Goal: Task Accomplishment & Management: Use online tool/utility

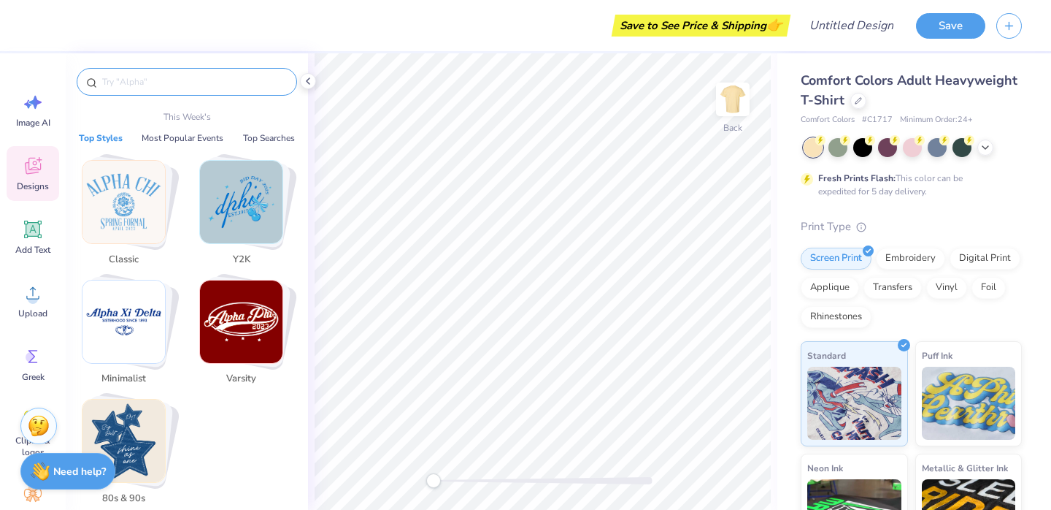
click at [170, 81] on input "text" at bounding box center [194, 81] width 187 height 15
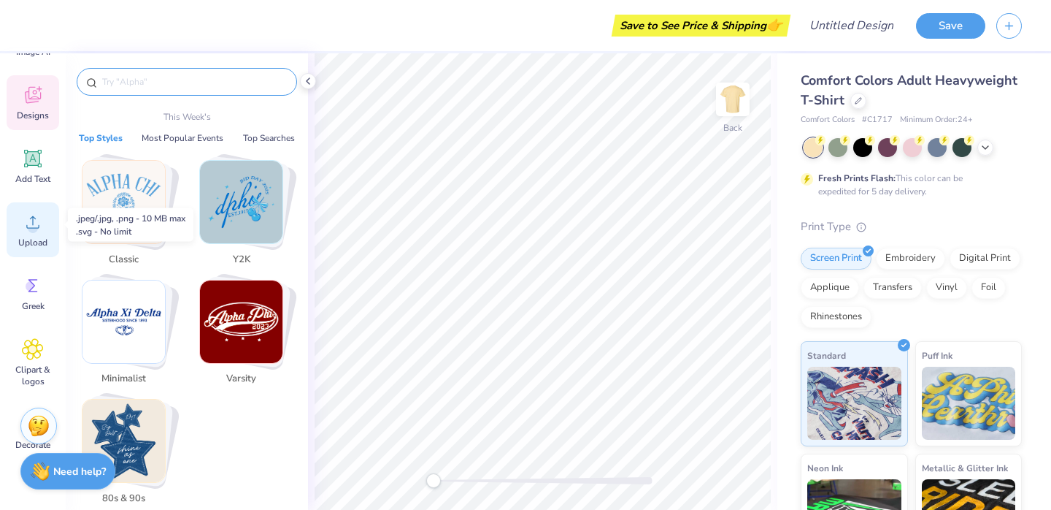
scroll to position [82, 0]
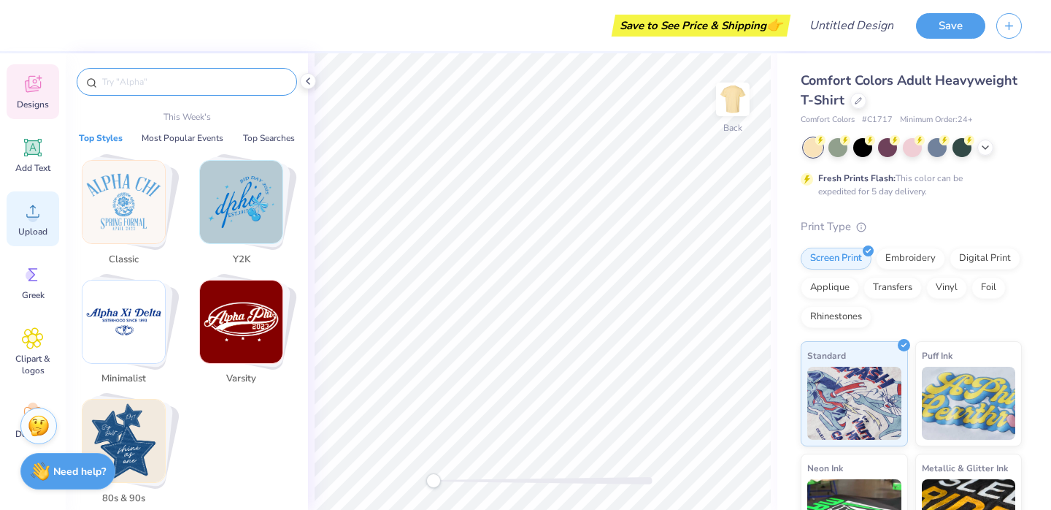
click at [33, 210] on icon at bounding box center [33, 211] width 22 height 22
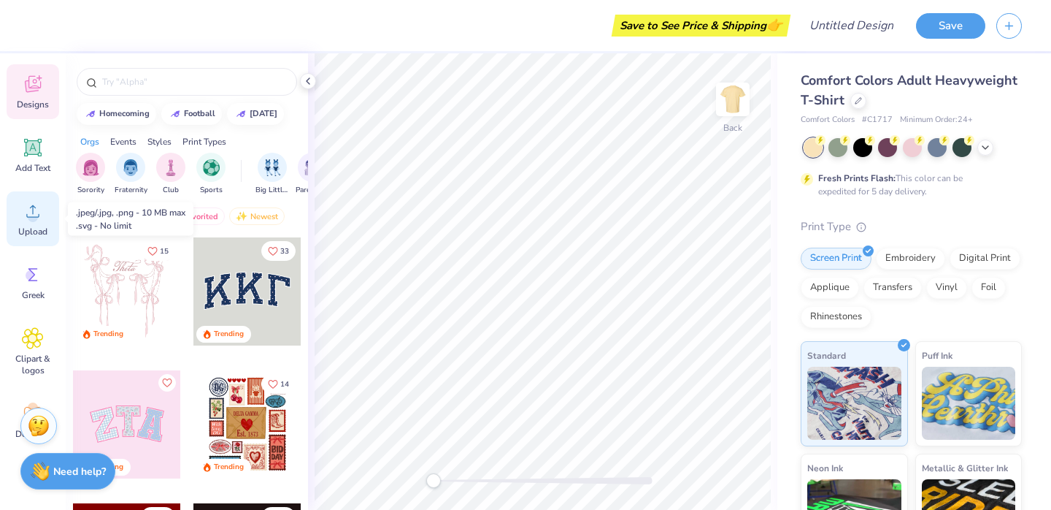
click at [32, 220] on circle at bounding box center [33, 217] width 10 height 10
click at [35, 223] on div "Upload" at bounding box center [33, 218] width 53 height 55
click at [31, 208] on icon at bounding box center [33, 211] width 22 height 22
click at [30, 219] on circle at bounding box center [33, 217] width 10 height 10
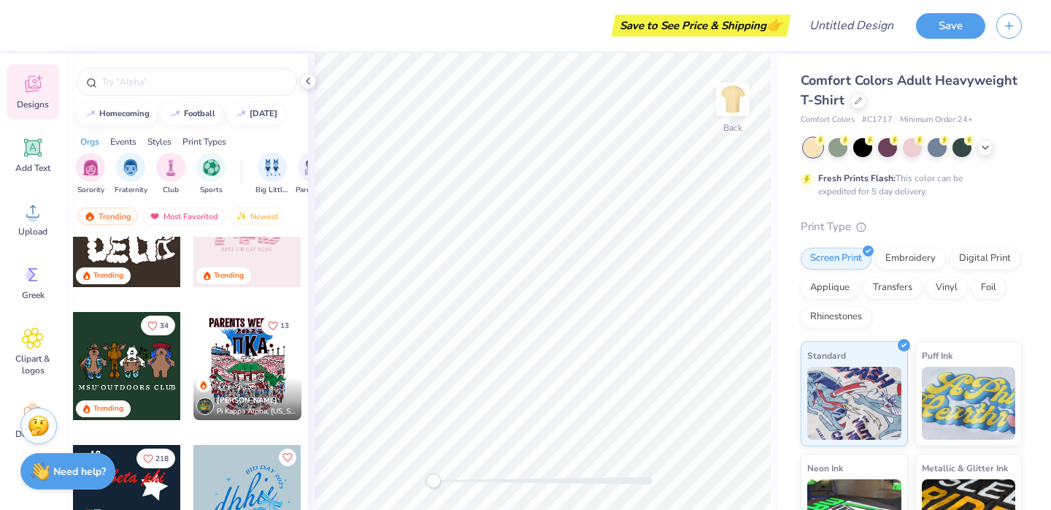
scroll to position [1110, 0]
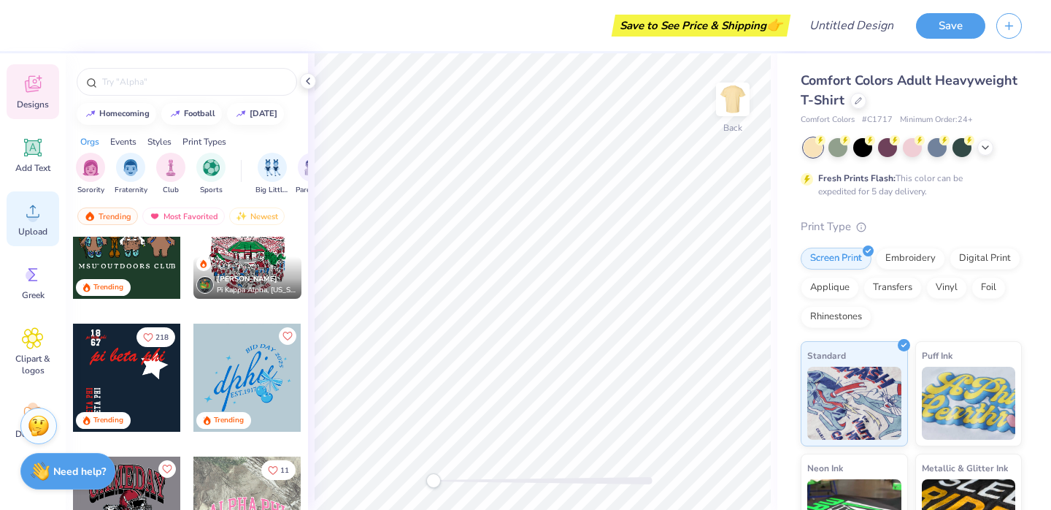
click at [35, 219] on circle at bounding box center [33, 217] width 10 height 10
click at [729, 101] on img at bounding box center [733, 99] width 58 height 58
click at [169, 80] on input "text" at bounding box center [194, 81] width 187 height 15
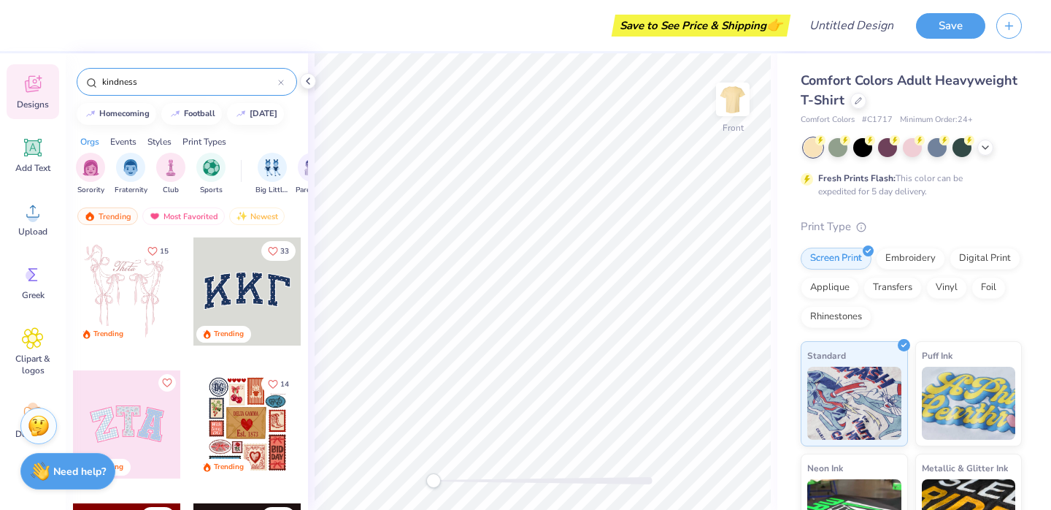
type input "kindness"
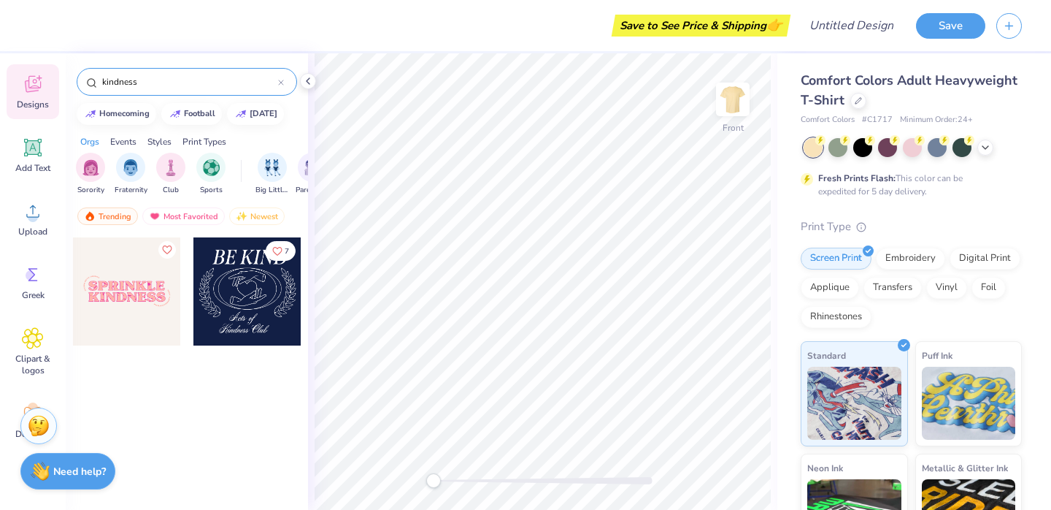
click at [237, 286] on div at bounding box center [247, 291] width 108 height 108
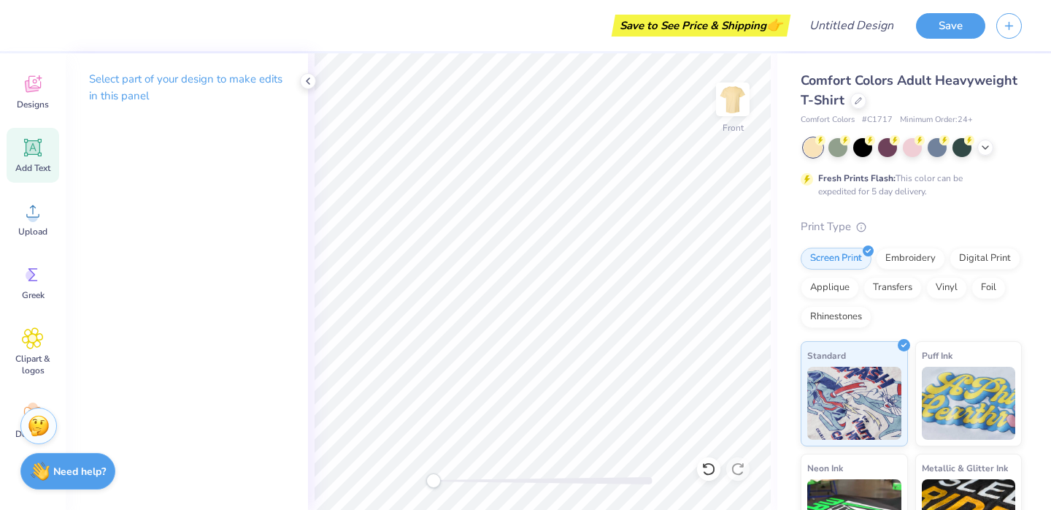
click at [36, 156] on icon at bounding box center [33, 148] width 22 height 22
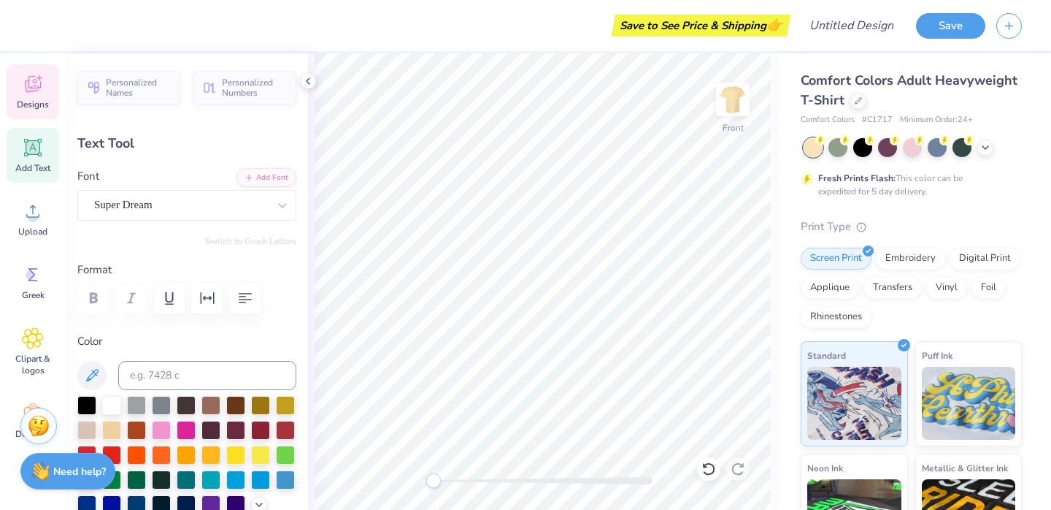
click at [20, 77] on div "Designs" at bounding box center [33, 91] width 53 height 55
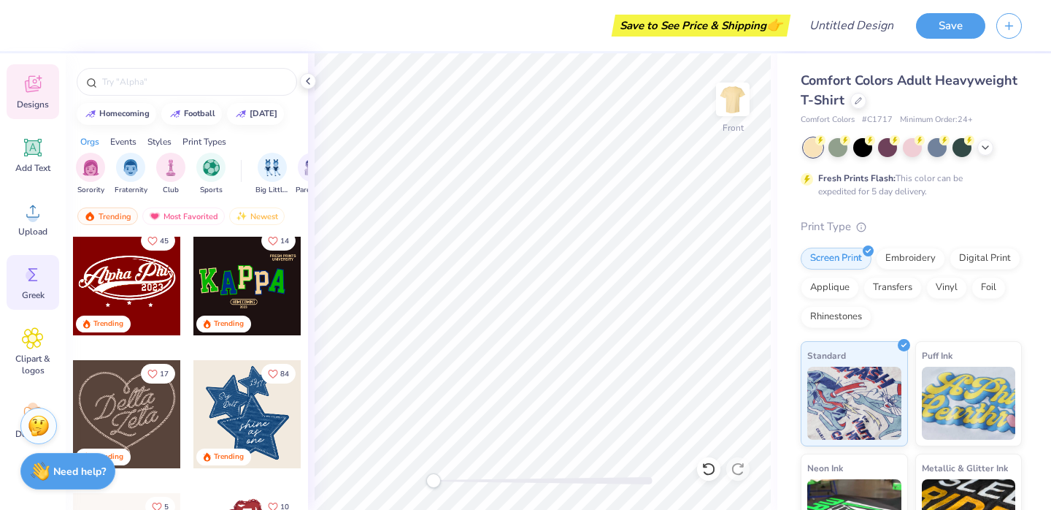
scroll to position [130, 0]
